Goal: Check status: Check status

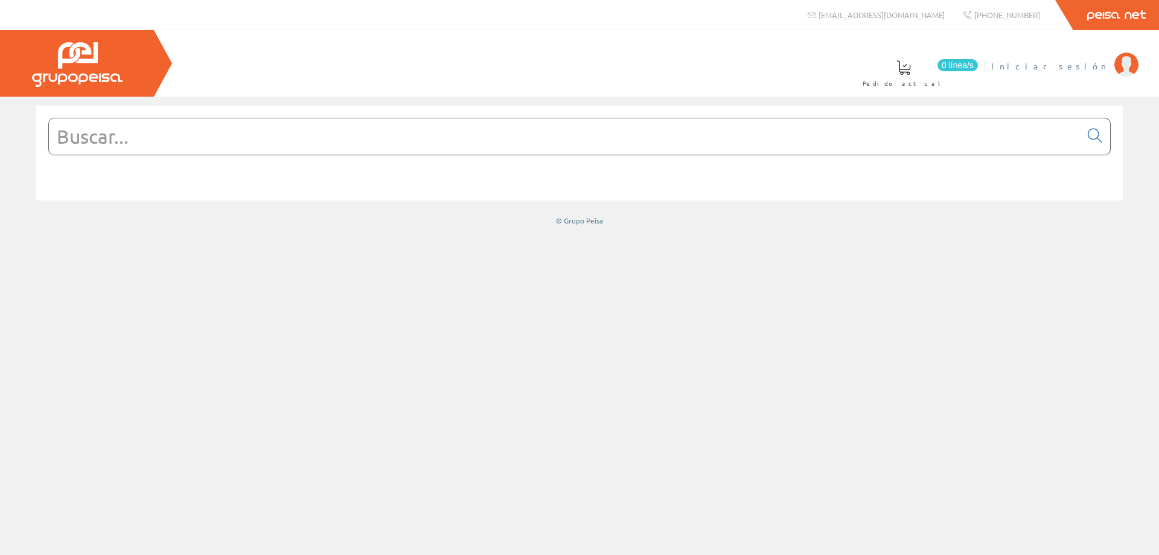
click at [1086, 65] on span "Iniciar sesión" at bounding box center [1049, 66] width 117 height 12
click at [491, 144] on input "text" at bounding box center [564, 136] width 1031 height 36
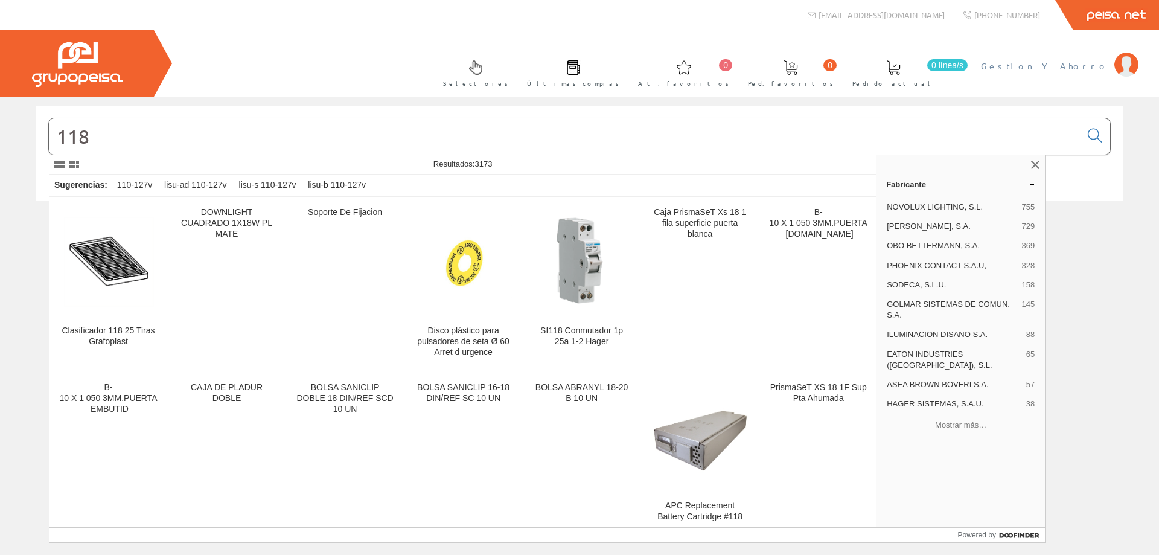
type input "118"
click at [1086, 68] on span "Gestion Y Ahorro" at bounding box center [1044, 66] width 127 height 12
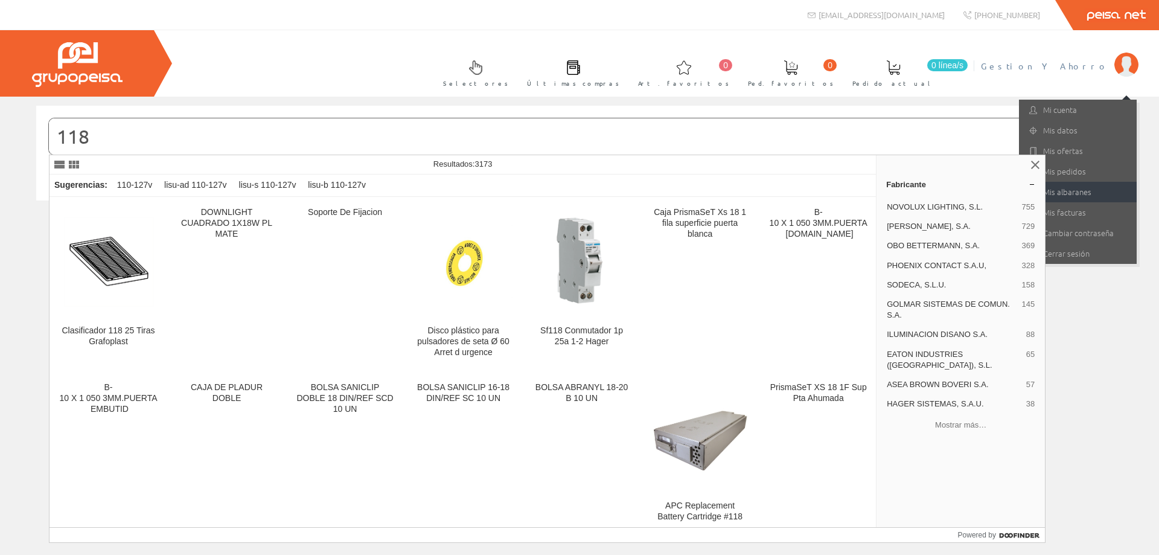
click at [1062, 194] on link "Mis albaranes" at bounding box center [1078, 192] width 118 height 21
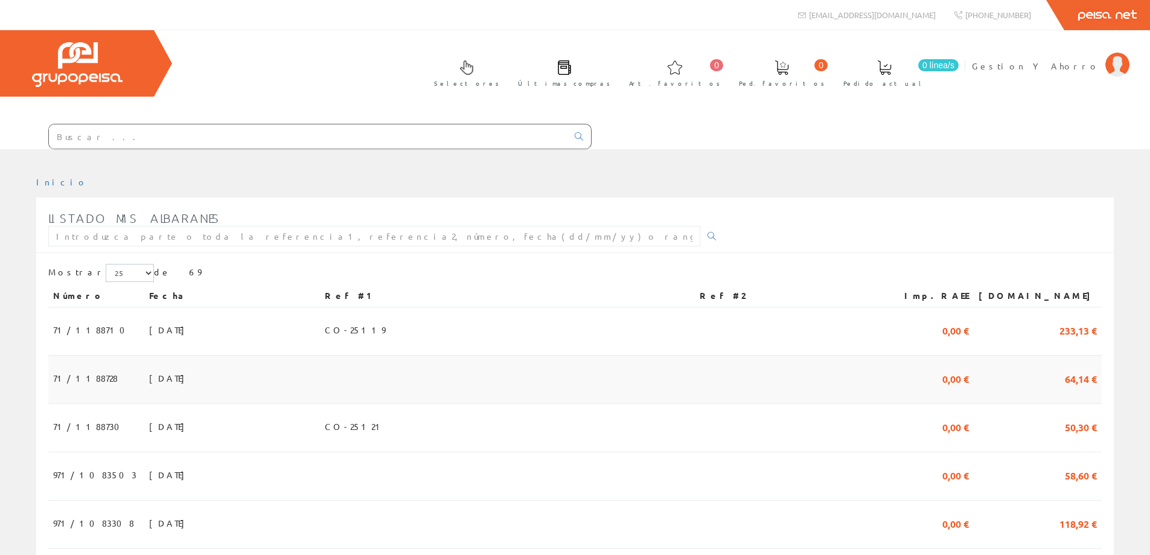
click at [84, 381] on span "71/1188728" at bounding box center [85, 378] width 65 height 21
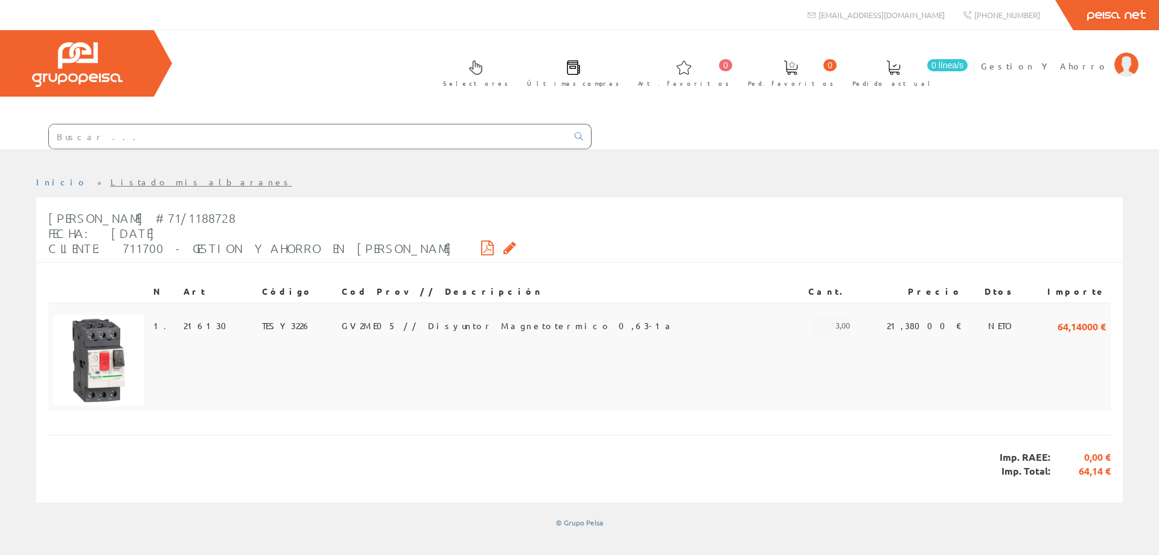
click at [391, 317] on span "GV2ME05 // Disyuntor Magnetotermico 0,63-1a" at bounding box center [508, 325] width 333 height 21
click at [1068, 63] on span "Gestion Y Ahorro" at bounding box center [1044, 66] width 127 height 12
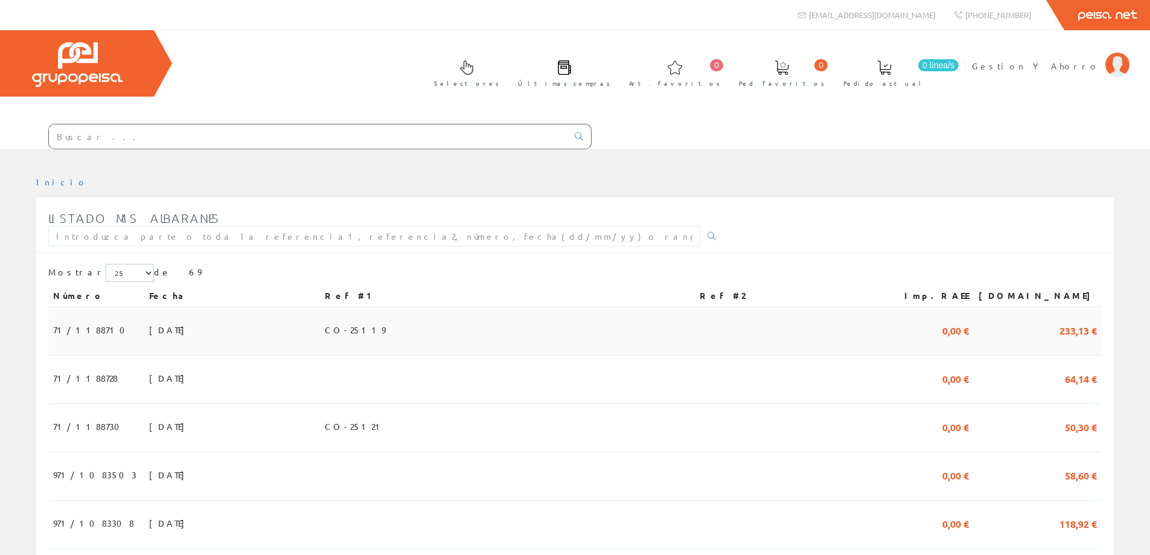
click at [151, 339] on span "24/09/2025" at bounding box center [170, 329] width 42 height 21
click at [149, 417] on span "[DATE]" at bounding box center [170, 426] width 42 height 21
click at [149, 478] on span "23/09/2025" at bounding box center [170, 474] width 42 height 21
click at [1052, 68] on span "Gestion Y Ahorro" at bounding box center [1035, 66] width 127 height 12
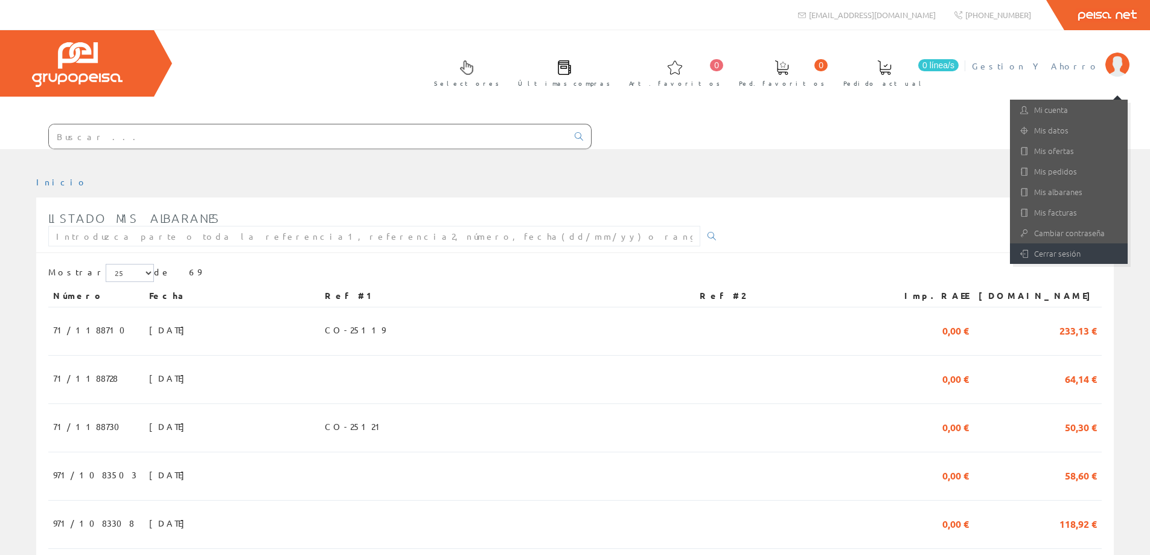
click at [1043, 253] on link "Cerrar sesión" at bounding box center [1069, 253] width 118 height 21
